Goal: Book appointment/travel/reservation

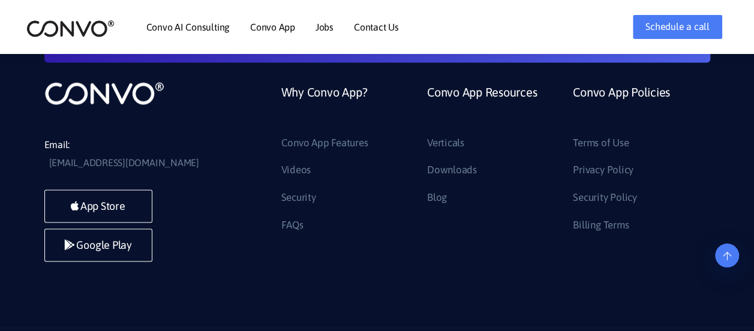
scroll to position [3227, 0]
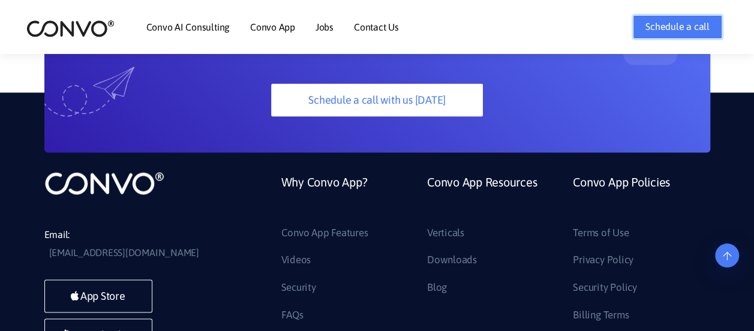
click at [678, 30] on link "Schedule a call" at bounding box center [677, 27] width 89 height 24
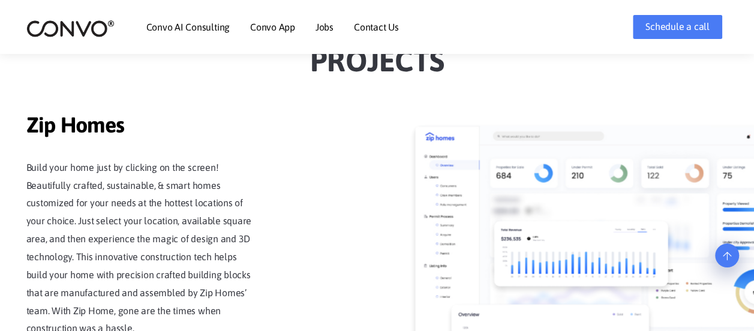
scroll to position [1229, 0]
